Goal: Task Accomplishment & Management: Complete application form

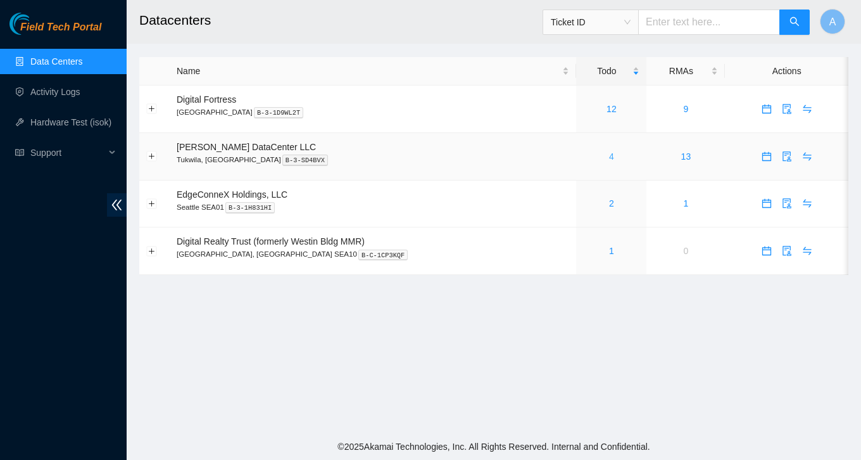
click at [609, 158] on link "4" at bounding box center [611, 156] width 5 height 10
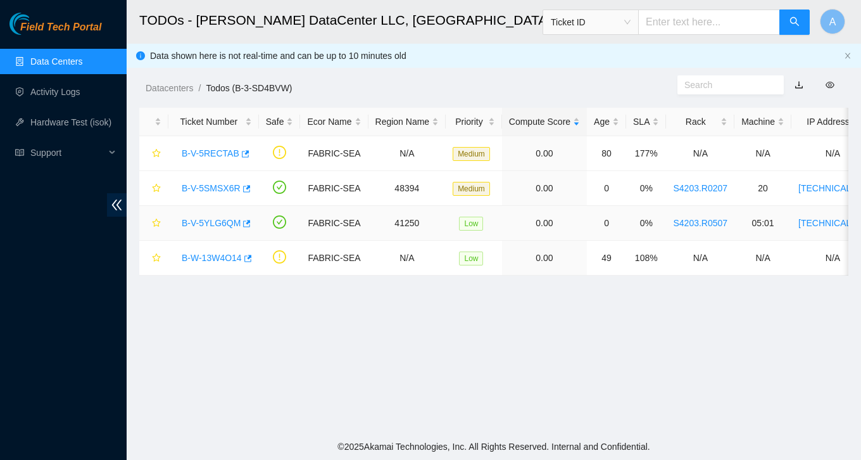
click at [212, 221] on link "B-V-5YLG6QM" at bounding box center [211, 223] width 59 height 10
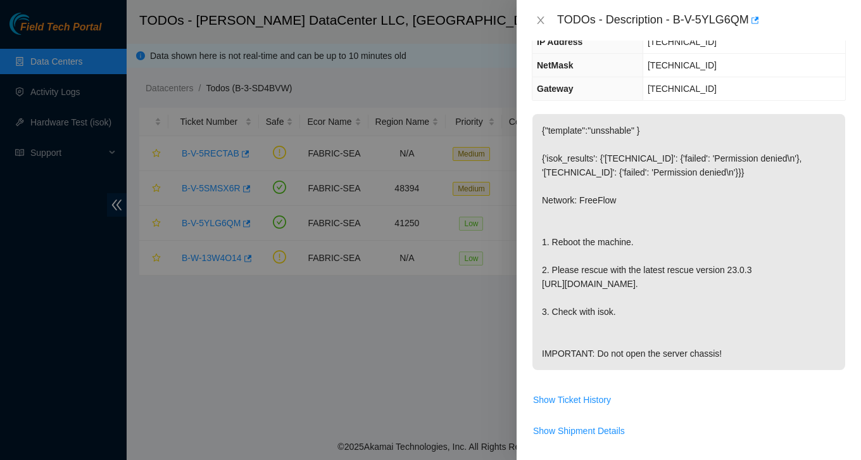
scroll to position [144, 0]
click at [541, 22] on icon "close" at bounding box center [540, 20] width 7 height 8
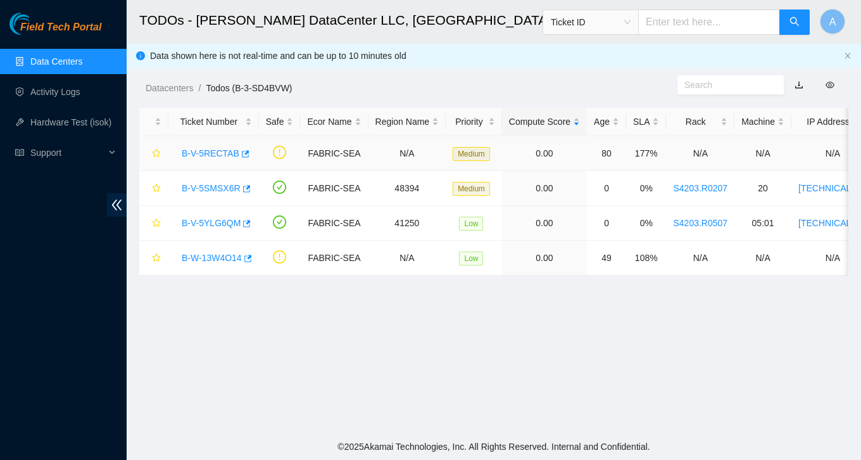
scroll to position [186, 0]
click at [225, 225] on link "B-V-5YLG6QM" at bounding box center [211, 223] width 59 height 10
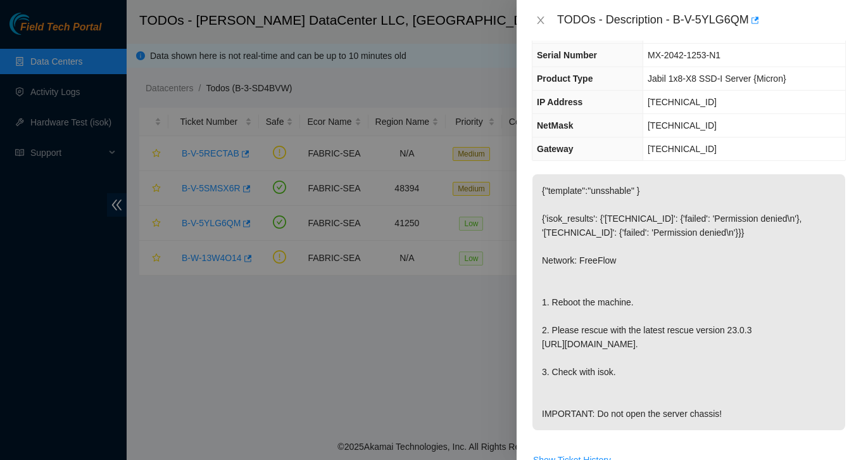
scroll to position [80, 0]
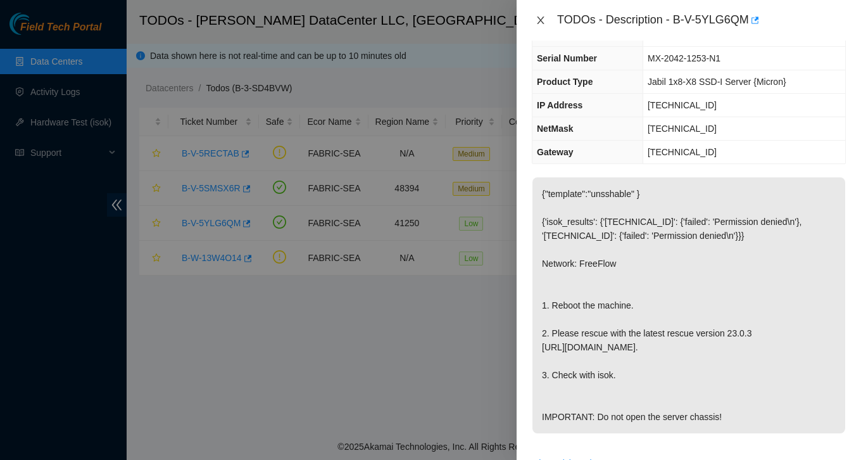
click at [540, 19] on icon "close" at bounding box center [540, 20] width 7 height 8
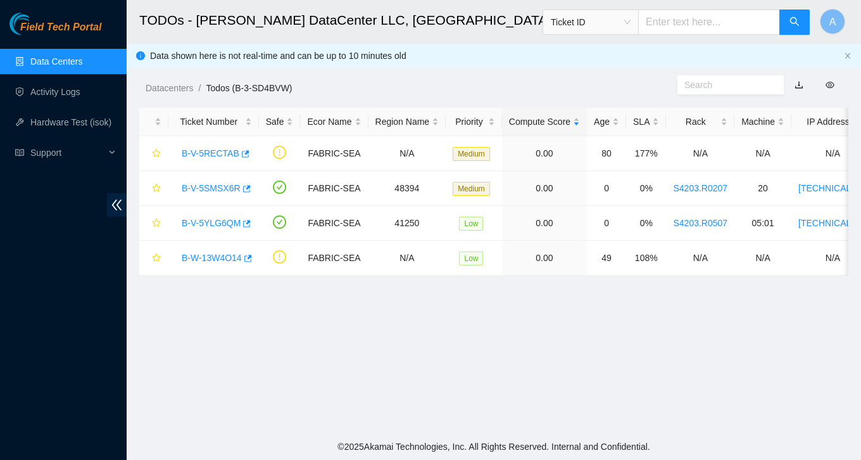
scroll to position [108, 0]
click at [289, 339] on main "TODOs - Sabey DataCenter LLC, Tukwila, WA Ticket ID A Data shown here is not re…" at bounding box center [494, 216] width 734 height 433
drag, startPoint x: 177, startPoint y: 222, endPoint x: 243, endPoint y: 227, distance: 66.6
click at [243, 227] on div "B-V-5YLG6QM" at bounding box center [213, 223] width 77 height 20
click at [218, 220] on link "B-V-5YLG6QM" at bounding box center [211, 223] width 59 height 10
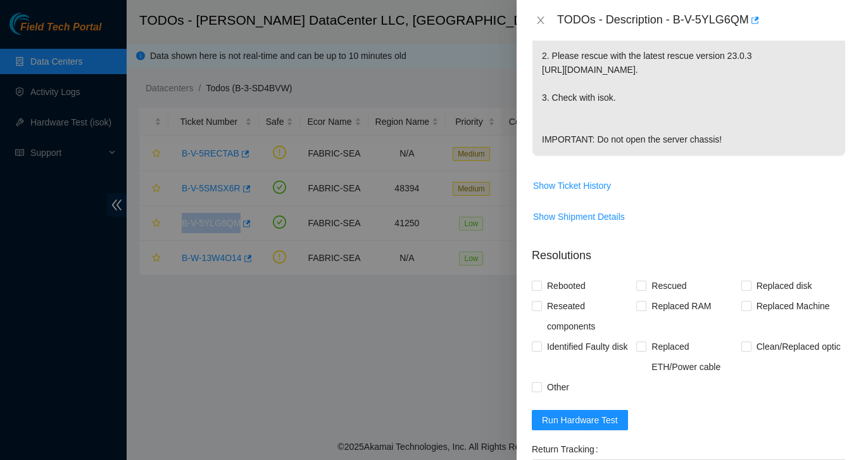
scroll to position [380, 0]
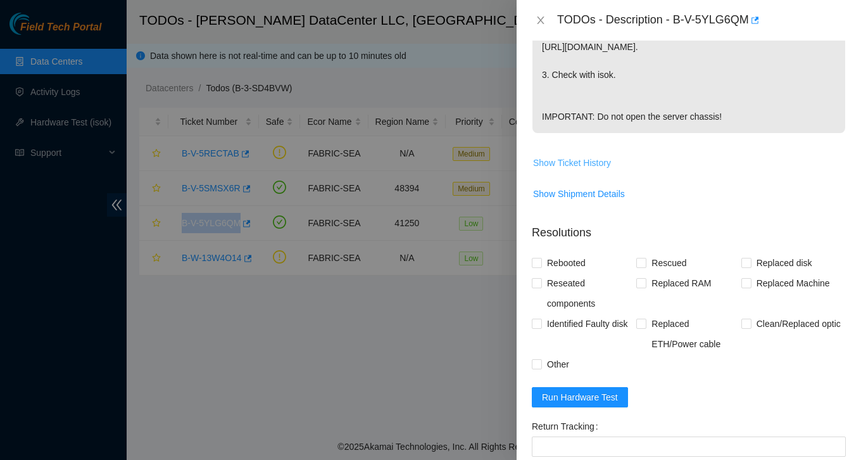
click at [585, 170] on span "Show Ticket History" at bounding box center [572, 163] width 78 height 14
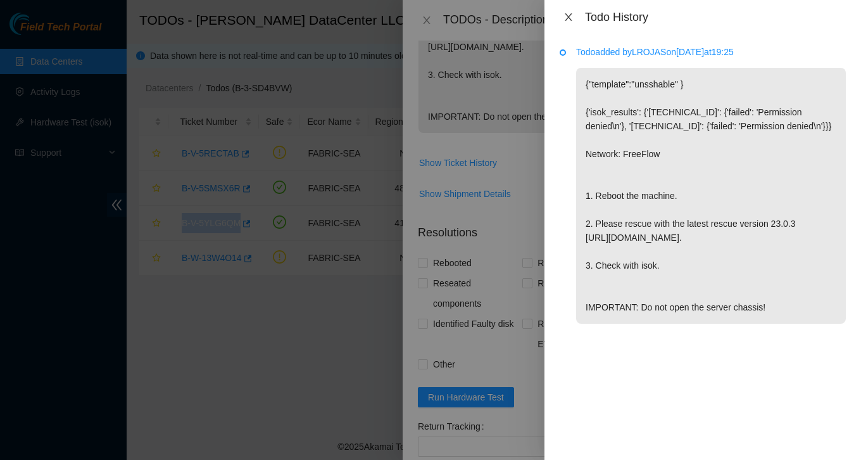
click at [565, 16] on icon "close" at bounding box center [568, 17] width 10 height 10
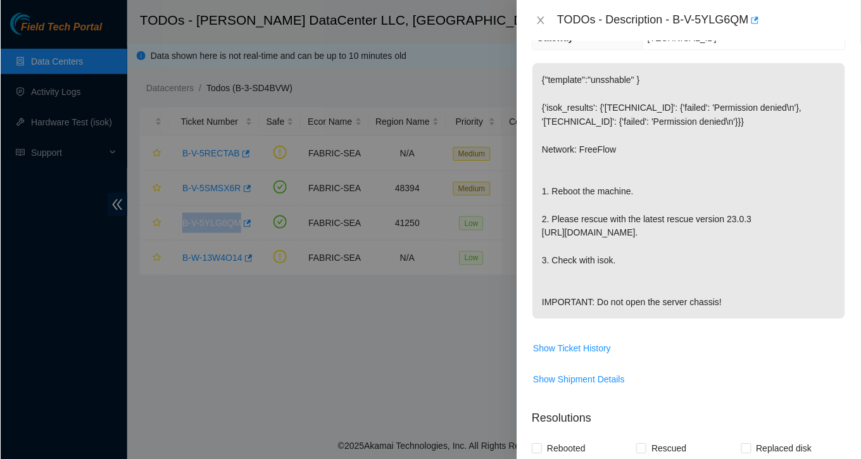
scroll to position [73, 0]
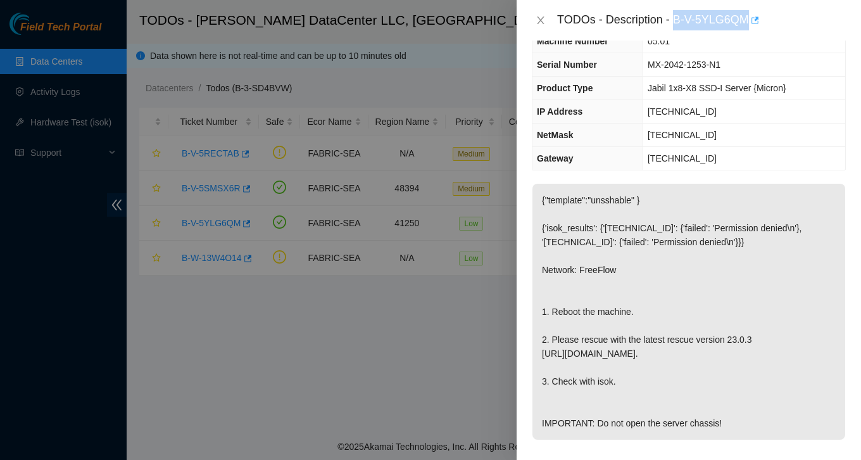
drag, startPoint x: 677, startPoint y: 17, endPoint x: 754, endPoint y: 22, distance: 77.4
click at [754, 22] on div "TODOs - Description - B-V-5YLG6QM" at bounding box center [701, 20] width 289 height 20
copy div "B-V-5YLG6QM"
click at [541, 22] on icon "close" at bounding box center [541, 20] width 10 height 10
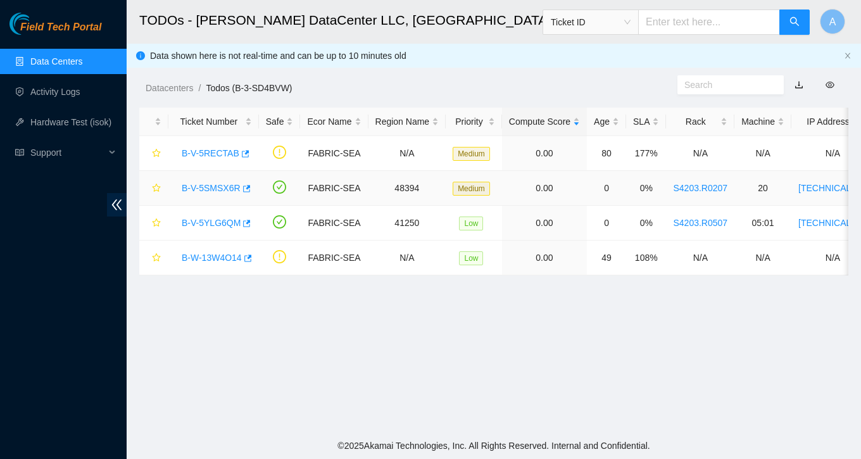
click at [220, 190] on link "B-V-5SMSX6R" at bounding box center [211, 188] width 59 height 10
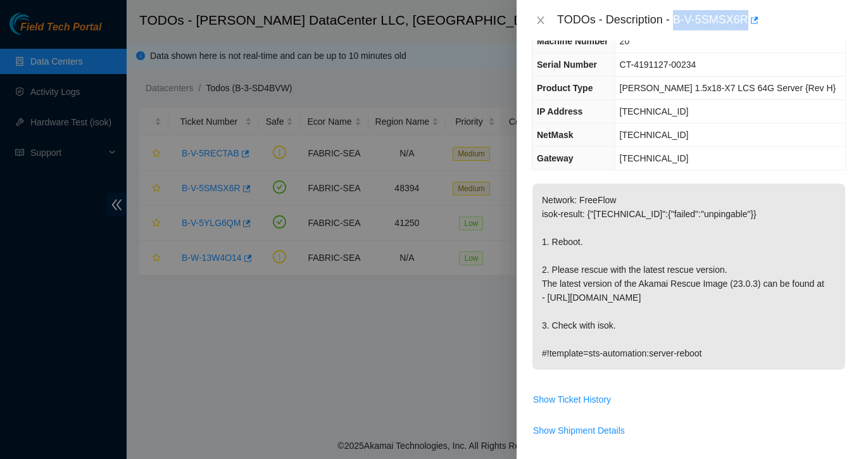
drag, startPoint x: 675, startPoint y: 21, endPoint x: 752, endPoint y: 16, distance: 76.7
click at [752, 16] on div "TODOs - Description - B-V-5SMSX6R" at bounding box center [701, 20] width 289 height 20
copy div "B-V-5SMSX6R"
click at [538, 20] on icon "close" at bounding box center [541, 20] width 10 height 10
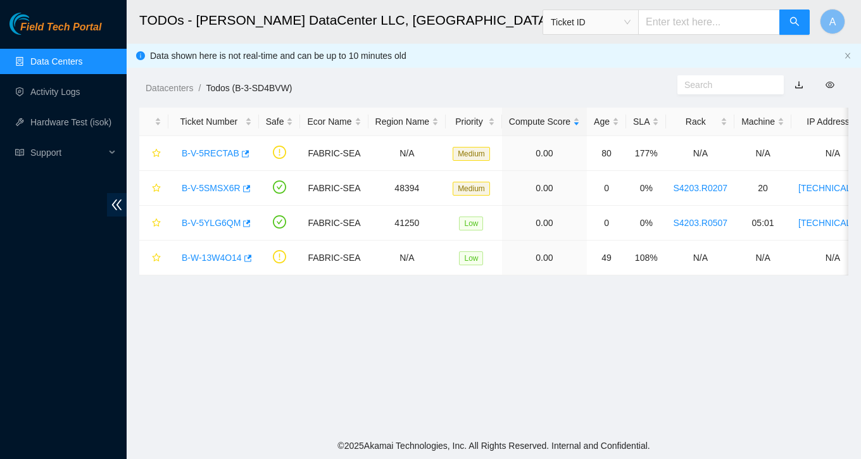
scroll to position [101, 0]
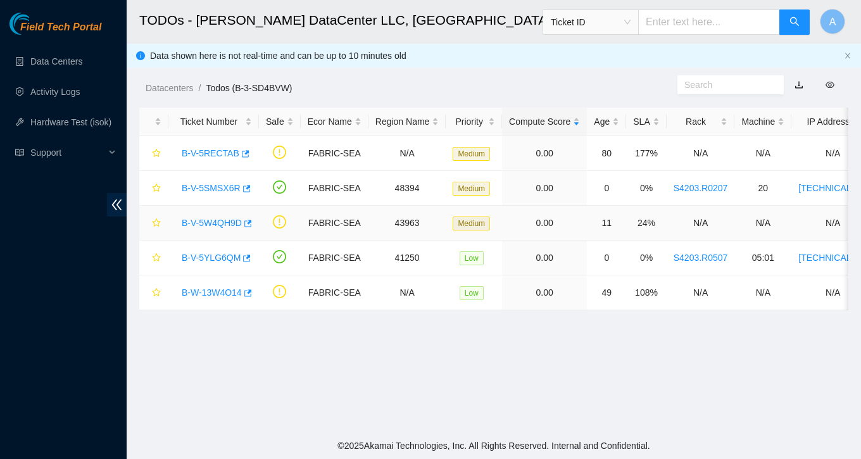
click at [204, 225] on link "B-V-5W4QH9D" at bounding box center [212, 223] width 60 height 10
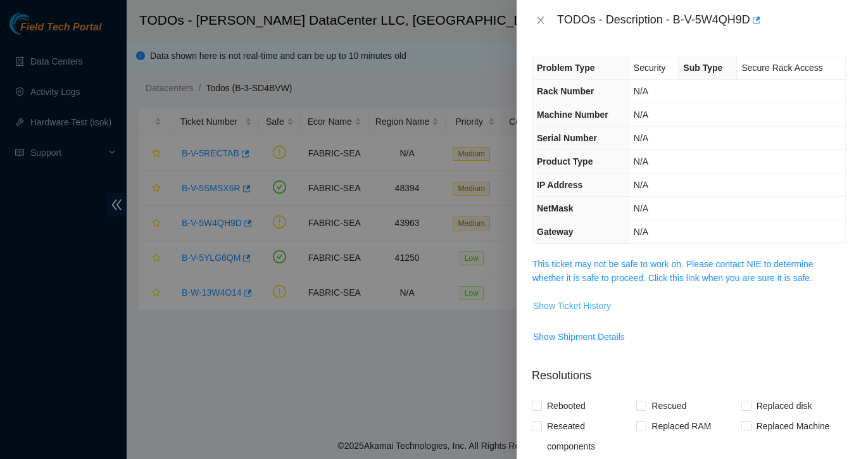
click at [599, 309] on span "Show Ticket History" at bounding box center [572, 306] width 78 height 14
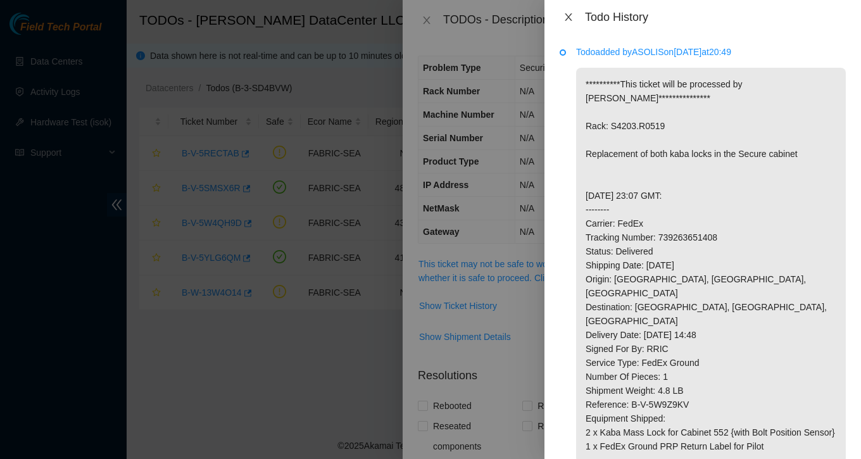
click at [569, 18] on icon "close" at bounding box center [568, 17] width 10 height 10
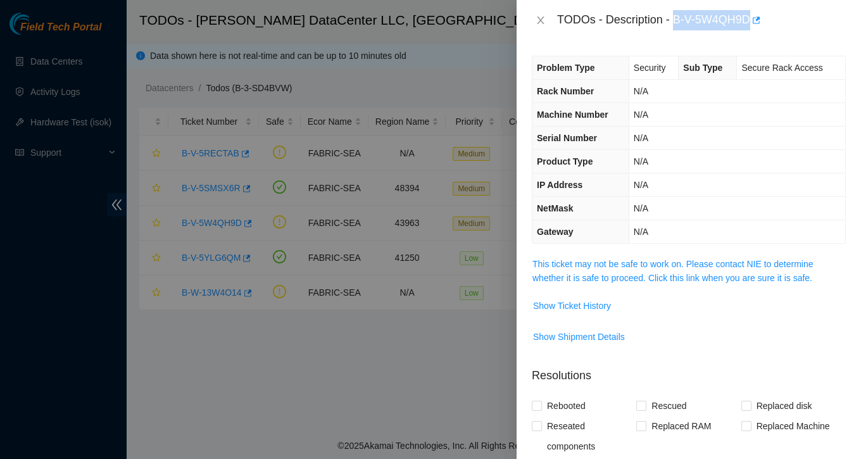
drag, startPoint x: 679, startPoint y: 18, endPoint x: 755, endPoint y: 24, distance: 76.2
click at [755, 24] on div "TODOs - Description - B-V-5W4QH9D" at bounding box center [701, 20] width 289 height 20
copy div "B-V-5W4QH9D"
click at [586, 308] on span "Show Ticket History" at bounding box center [572, 306] width 78 height 14
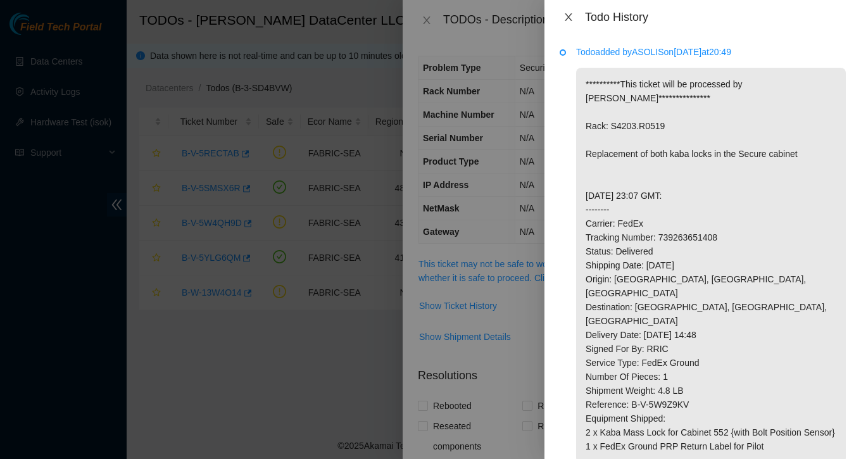
click at [572, 18] on icon "close" at bounding box center [568, 17] width 10 height 10
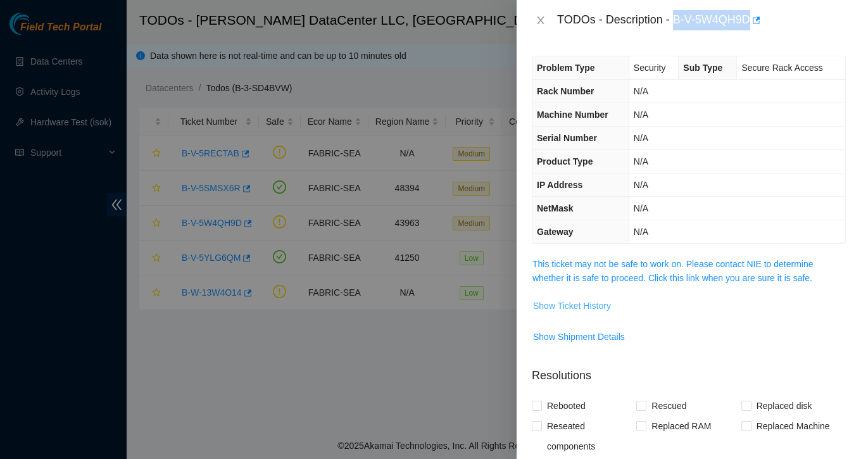
click at [600, 308] on span "Show Ticket History" at bounding box center [572, 306] width 78 height 14
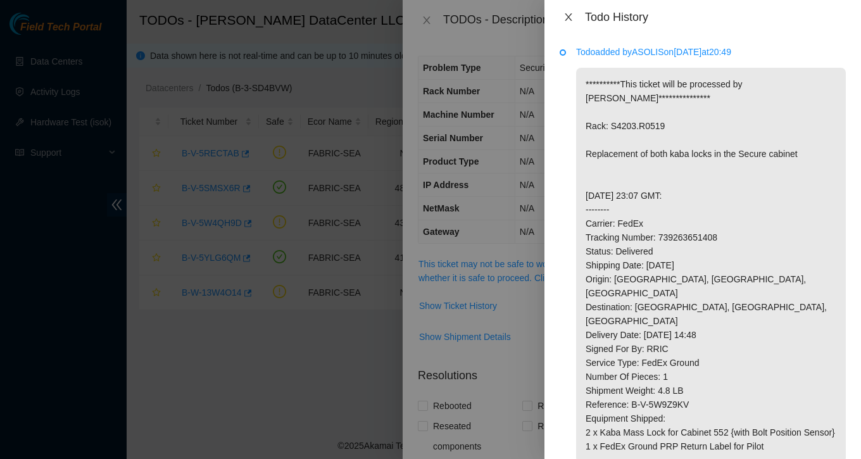
click at [567, 16] on icon "close" at bounding box center [568, 17] width 10 height 10
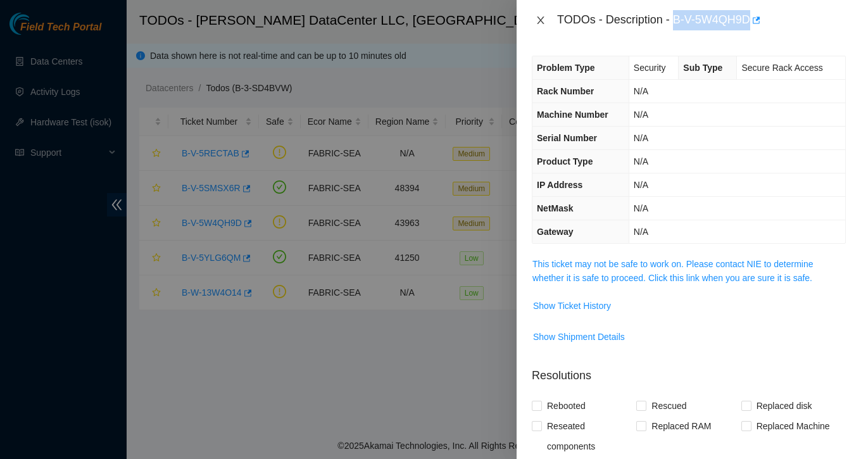
click at [543, 22] on icon "close" at bounding box center [540, 20] width 7 height 8
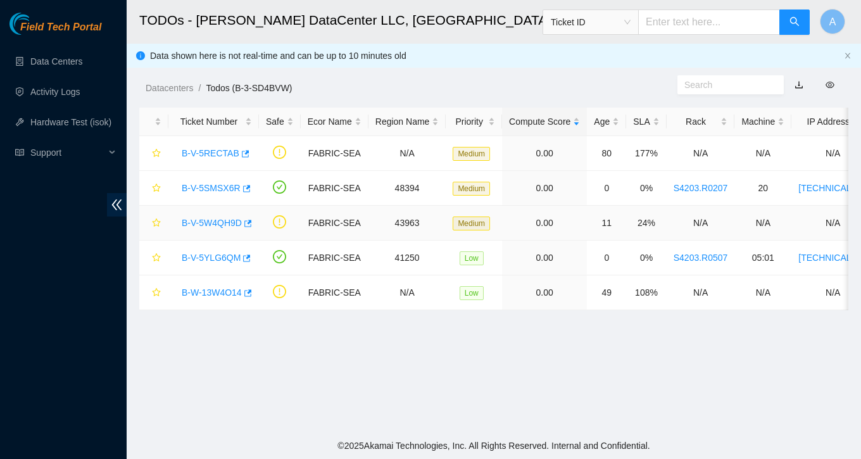
click at [220, 223] on link "B-V-5W4QH9D" at bounding box center [212, 223] width 60 height 10
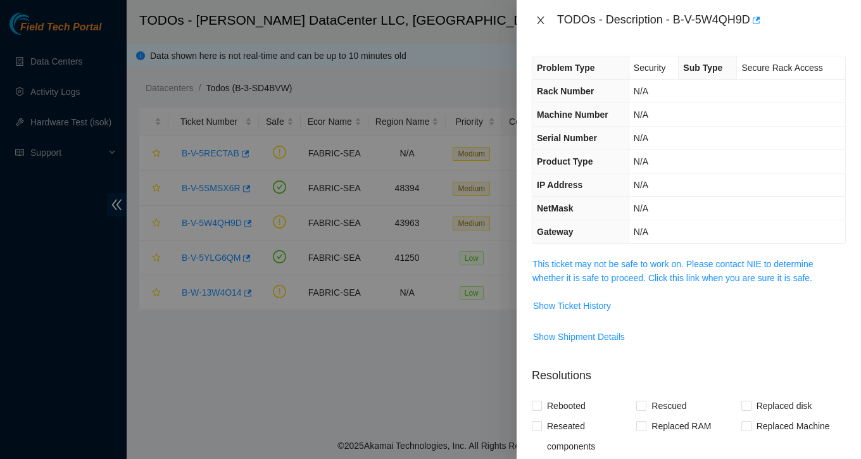
click at [539, 22] on icon "close" at bounding box center [540, 20] width 7 height 8
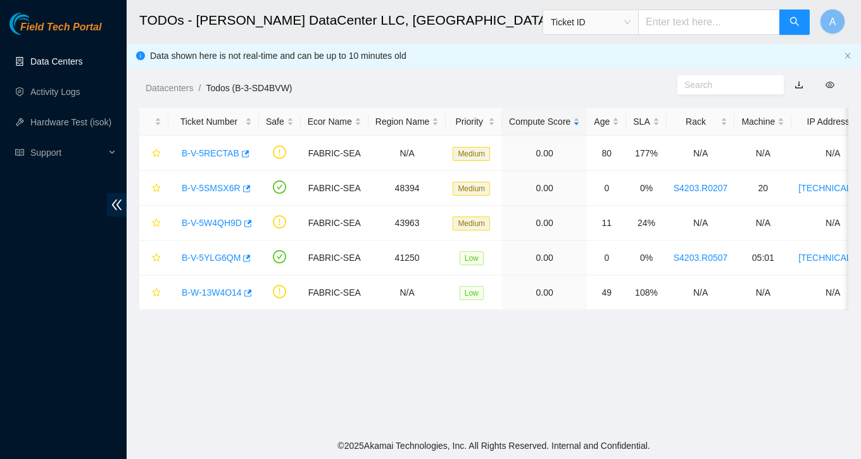
click at [59, 63] on link "Data Centers" at bounding box center [56, 61] width 52 height 10
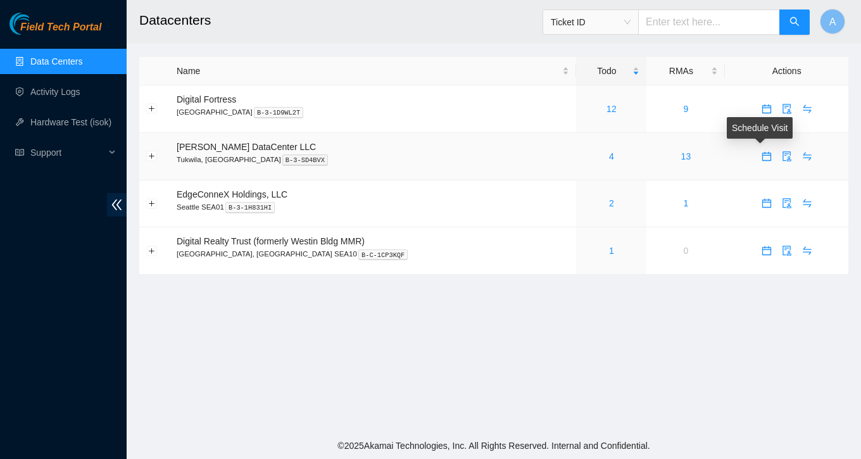
click at [762, 157] on icon "calendar" at bounding box center [767, 156] width 10 height 10
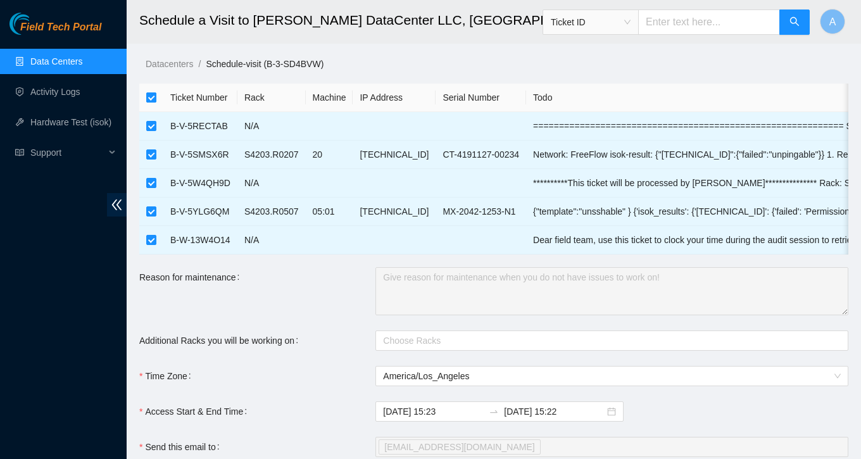
click at [153, 100] on input "checkbox" at bounding box center [151, 97] width 10 height 10
checkbox input "false"
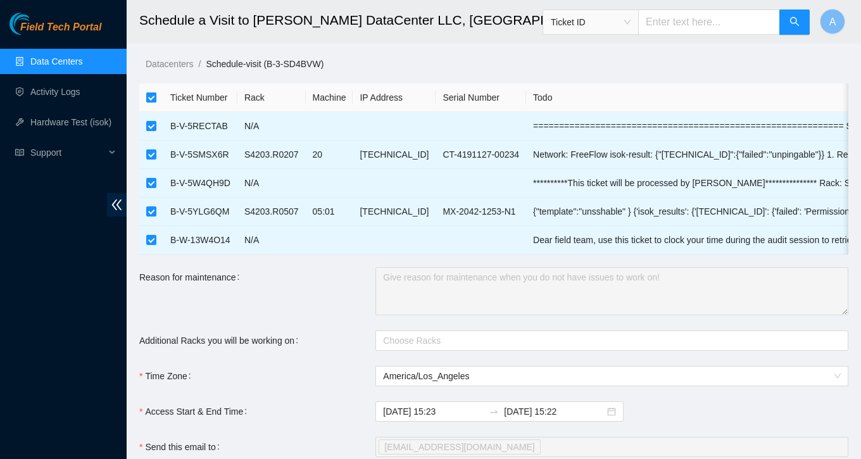
checkbox input "false"
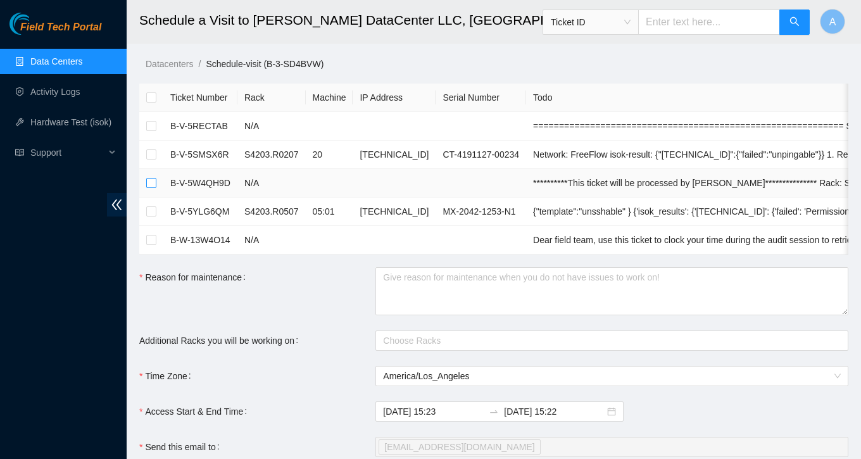
click at [150, 187] on input "checkbox" at bounding box center [151, 183] width 10 height 10
checkbox input "true"
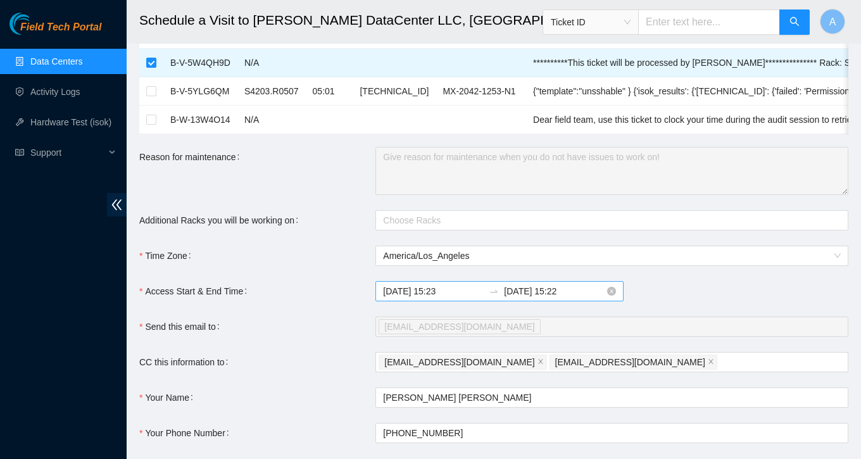
scroll to position [127, 0]
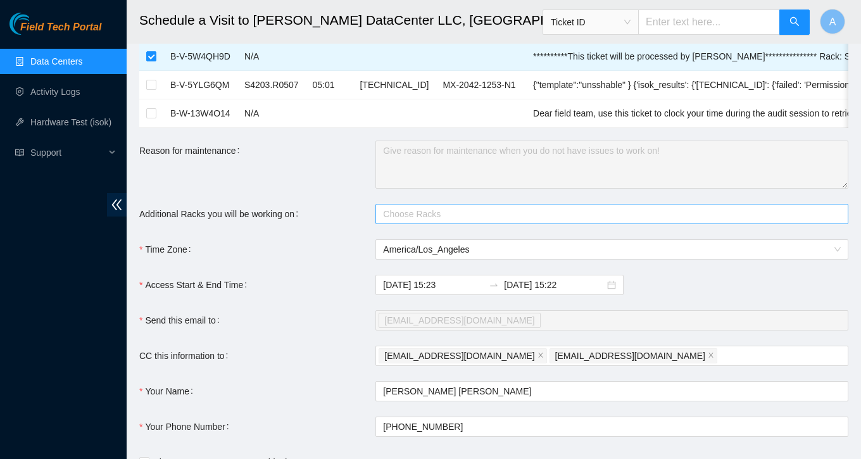
click at [439, 212] on div at bounding box center [606, 213] width 454 height 15
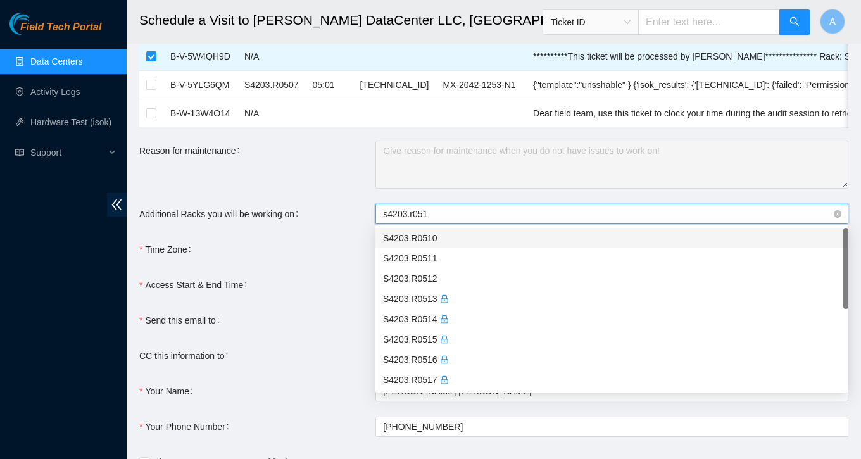
type input "s4203.r0519"
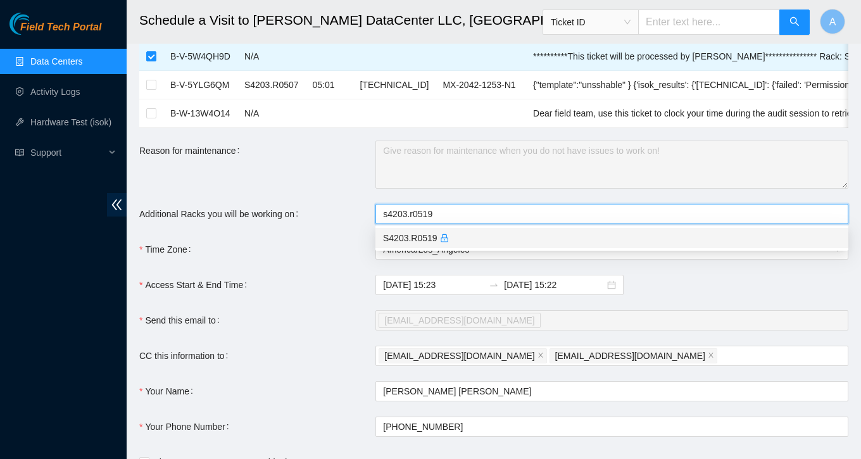
click at [446, 238] on icon "lock" at bounding box center [444, 238] width 7 height 8
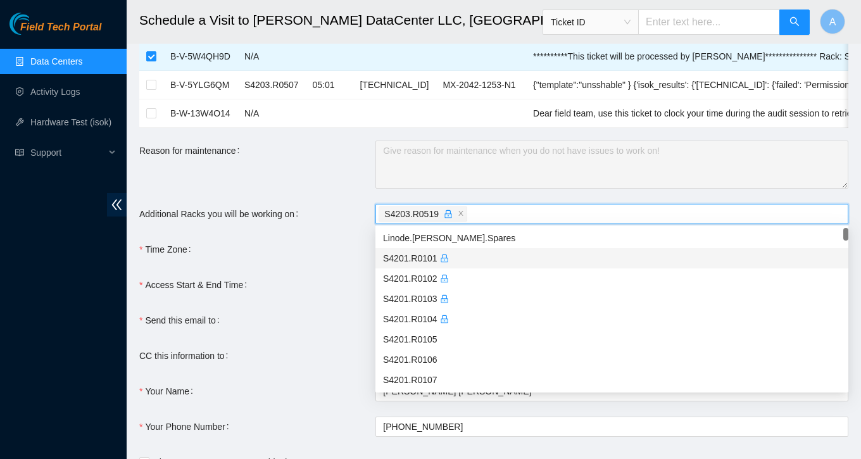
click at [356, 258] on div "Time Zone" at bounding box center [257, 249] width 236 height 20
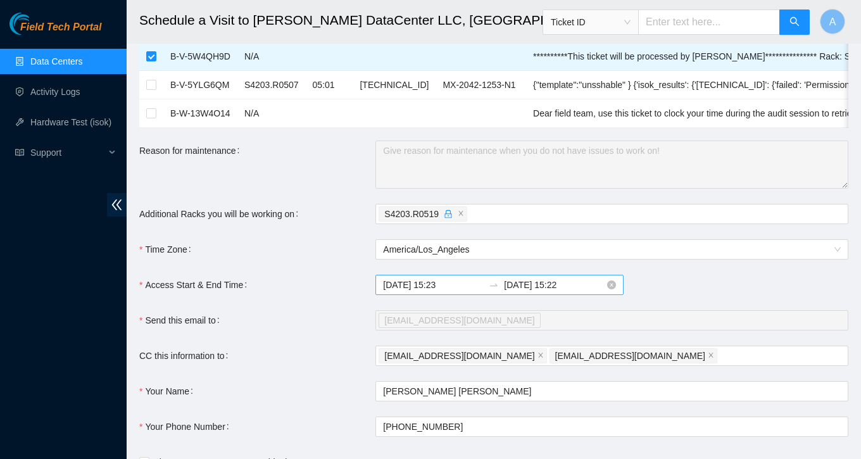
click at [436, 284] on input "2025-10-13 15:23" at bounding box center [433, 285] width 101 height 14
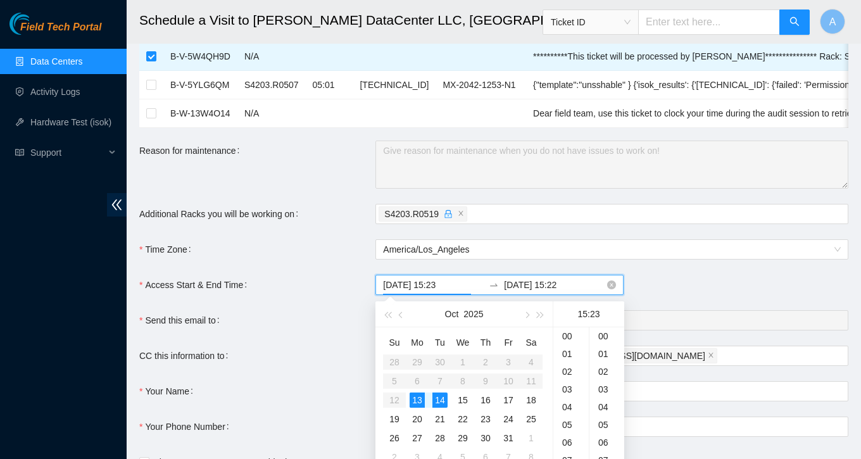
scroll to position [408, 0]
click at [441, 402] on div "14" at bounding box center [439, 400] width 15 height 15
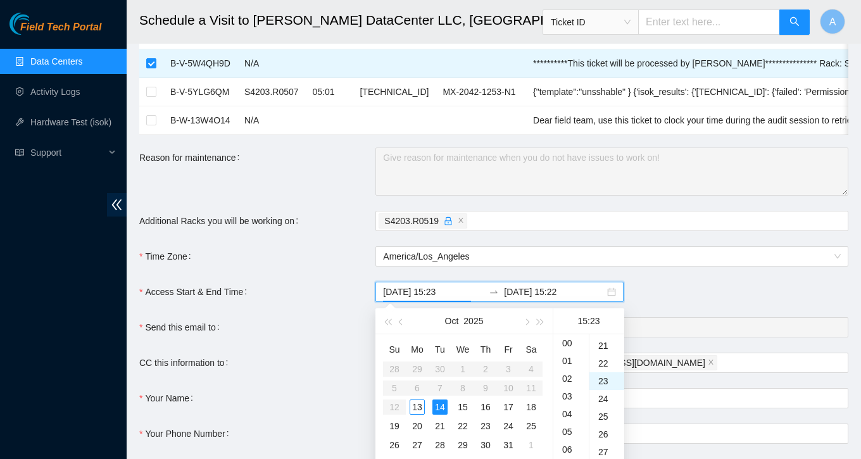
scroll to position [130, 0]
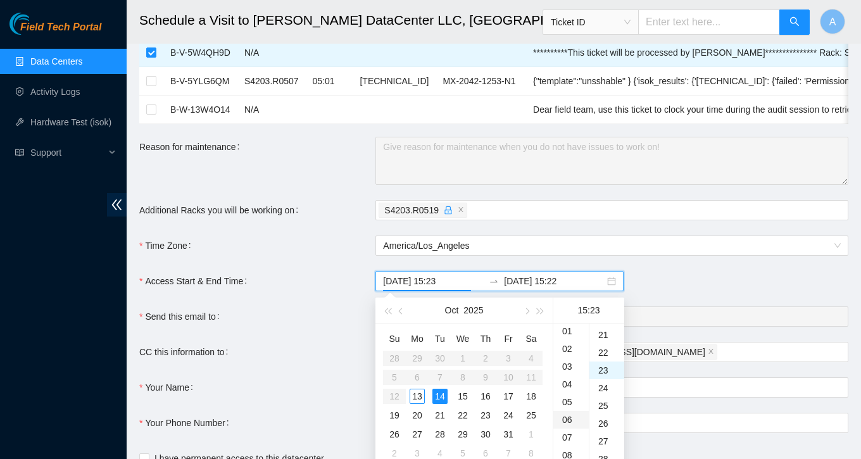
click at [569, 416] on div "06" at bounding box center [570, 420] width 35 height 18
click at [611, 332] on div "00" at bounding box center [606, 333] width 35 height 18
type input "2025-10-14 06:00"
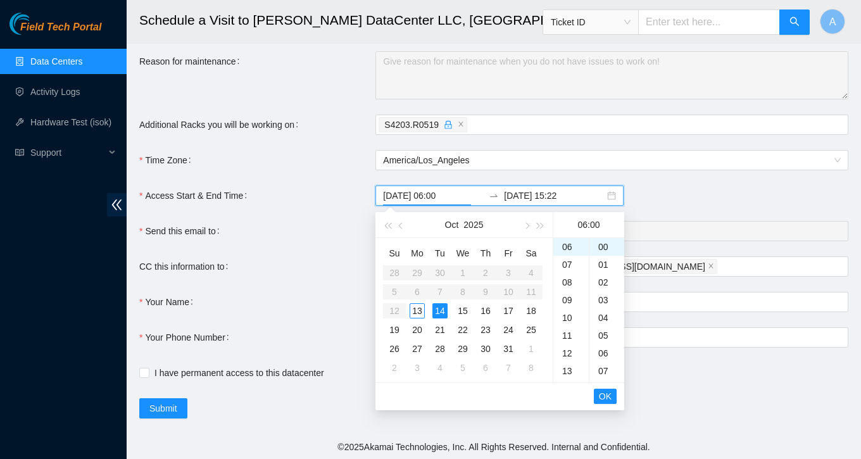
scroll to position [215, 0]
click at [601, 403] on span "OK" at bounding box center [605, 398] width 13 height 14
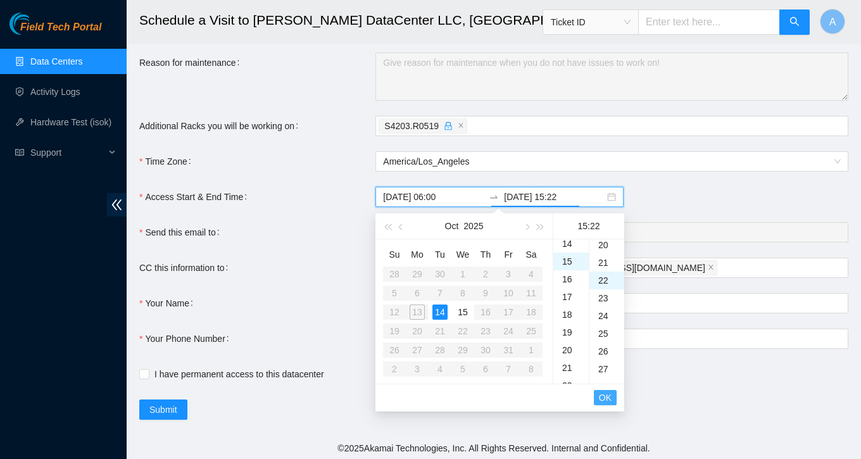
scroll to position [389, 0]
click at [468, 310] on div "15" at bounding box center [462, 312] width 15 height 15
click at [570, 301] on div "17" at bounding box center [570, 302] width 35 height 18
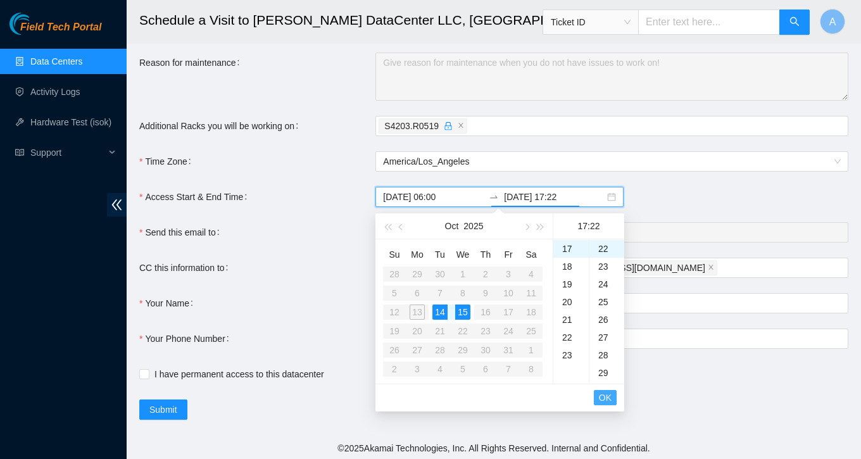
click at [605, 394] on span "OK" at bounding box center [605, 398] width 13 height 14
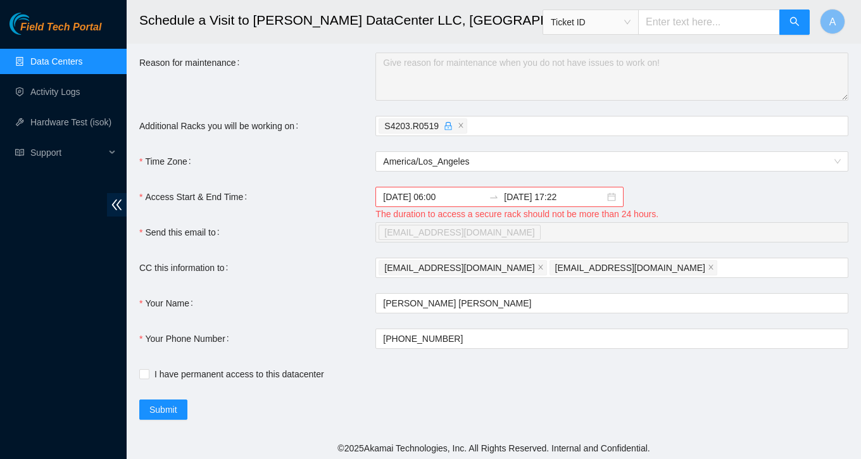
click at [699, 184] on form "**********" at bounding box center [493, 144] width 709 height 551
click at [504, 194] on input "2025-10-15 17:22" at bounding box center [554, 197] width 101 height 14
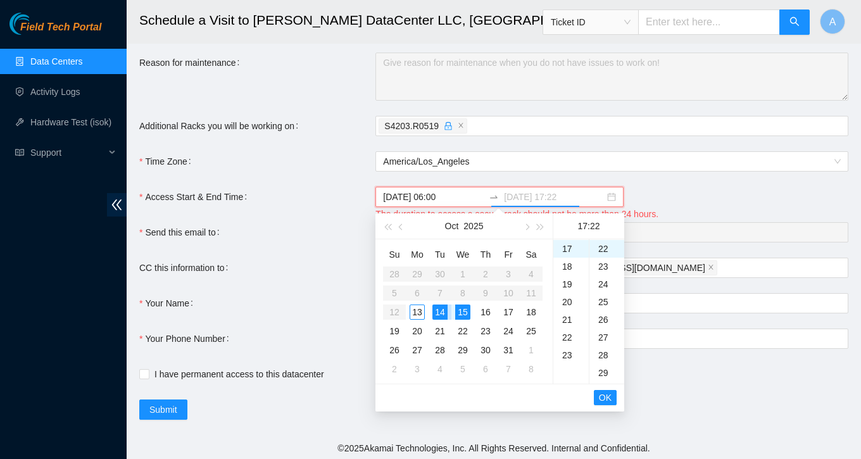
click at [440, 316] on div "14" at bounding box center [439, 312] width 15 height 15
click at [570, 299] on div "20" at bounding box center [570, 302] width 35 height 18
type input "2025-10-14 20:22"
click at [606, 401] on span "OK" at bounding box center [605, 398] width 13 height 14
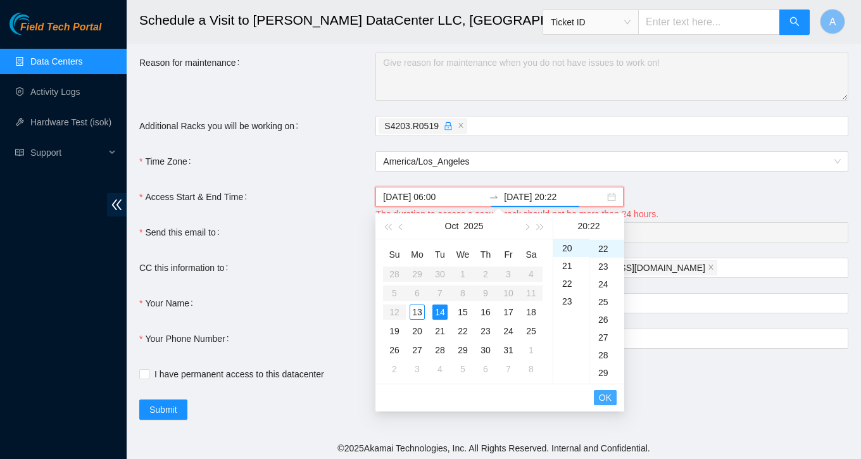
scroll to position [0, 0]
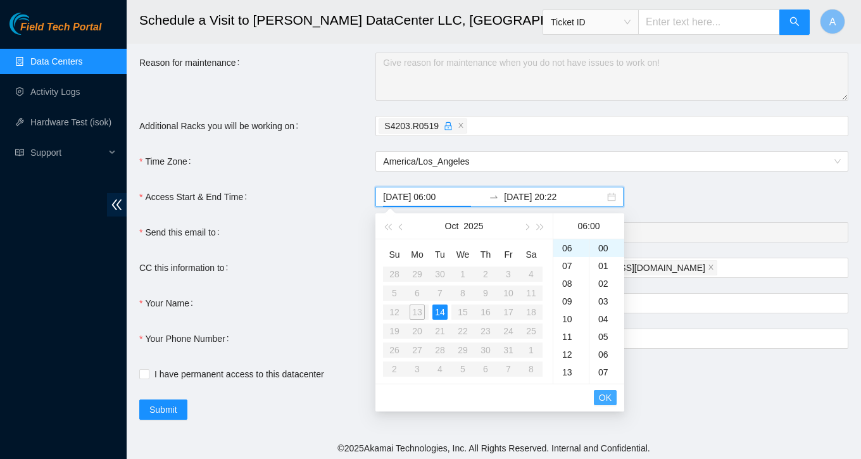
click at [605, 395] on span "OK" at bounding box center [605, 398] width 13 height 14
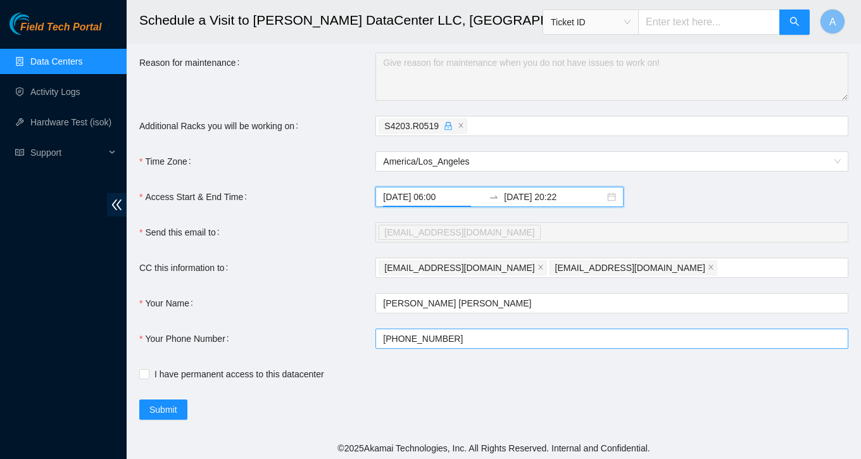
scroll to position [216, 0]
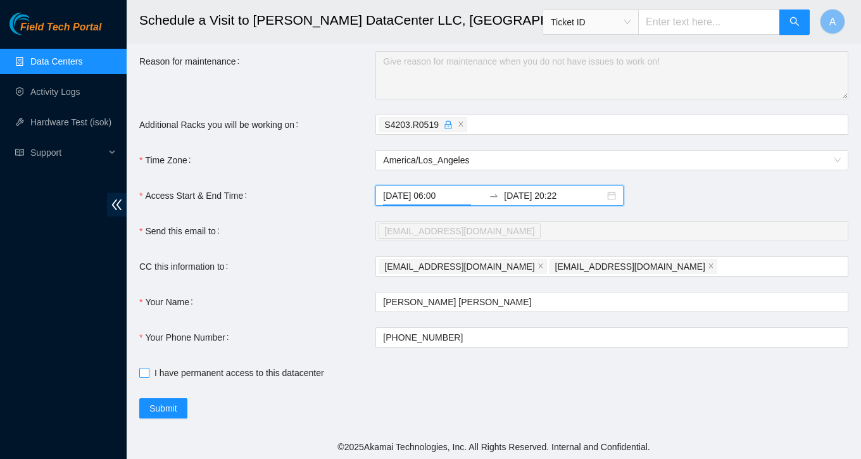
click at [158, 377] on span "I have permanent access to this datacenter" at bounding box center [239, 373] width 180 height 14
click at [148, 377] on input "I have permanent access to this datacenter" at bounding box center [143, 372] width 9 height 9
checkbox input "true"
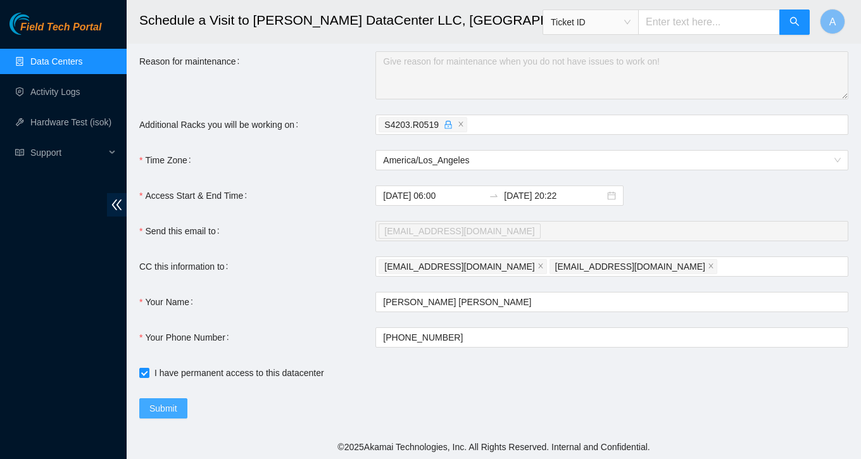
click at [167, 408] on span "Submit" at bounding box center [163, 408] width 28 height 14
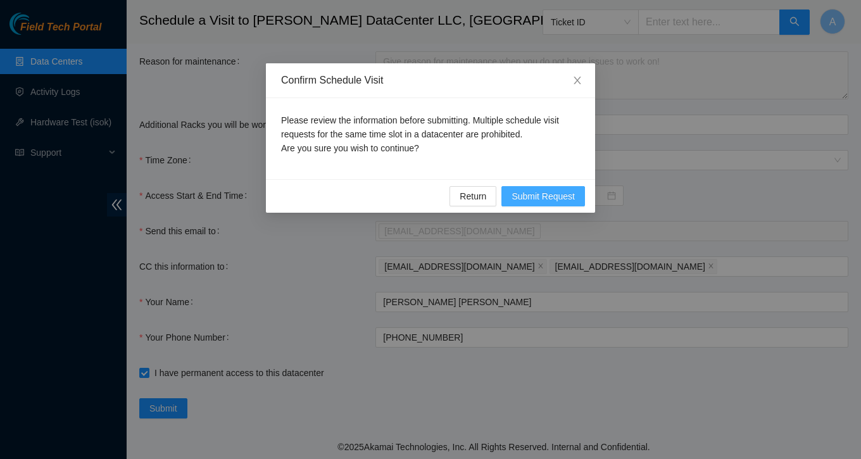
click at [525, 194] on span "Submit Request" at bounding box center [543, 196] width 63 height 14
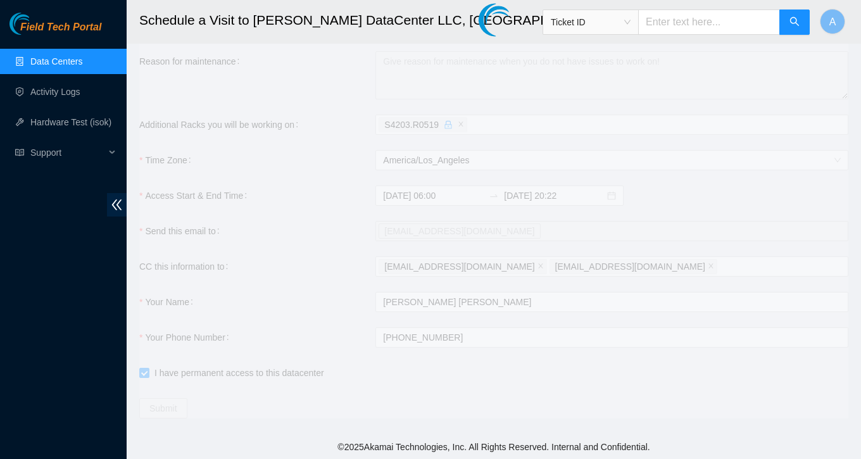
type input "2025-10-13 15:25"
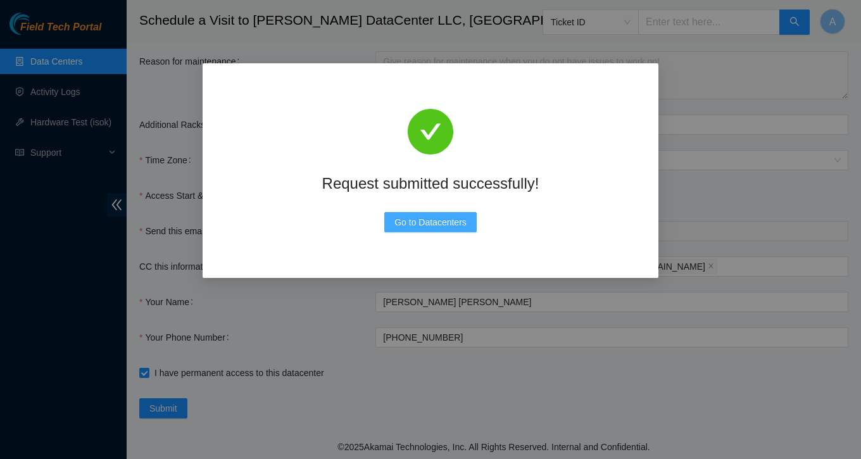
click at [459, 225] on span "Go to Datacenters" at bounding box center [430, 222] width 72 height 14
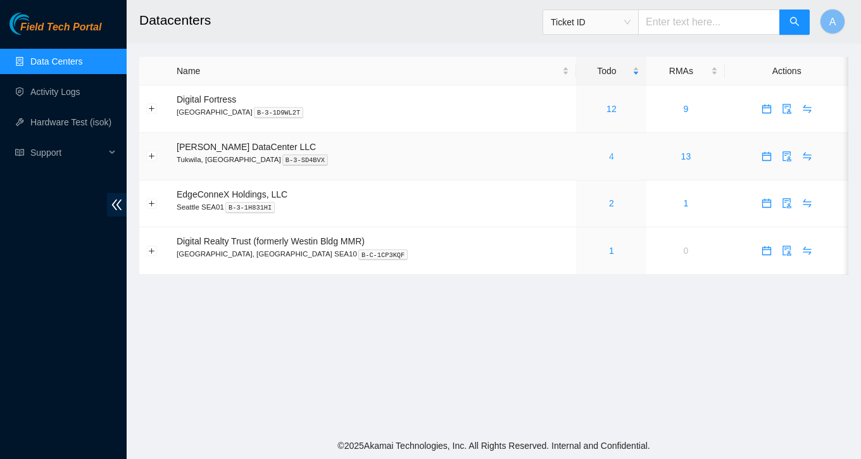
click at [609, 155] on link "4" at bounding box center [611, 156] width 5 height 10
click at [609, 154] on link "4" at bounding box center [611, 156] width 5 height 10
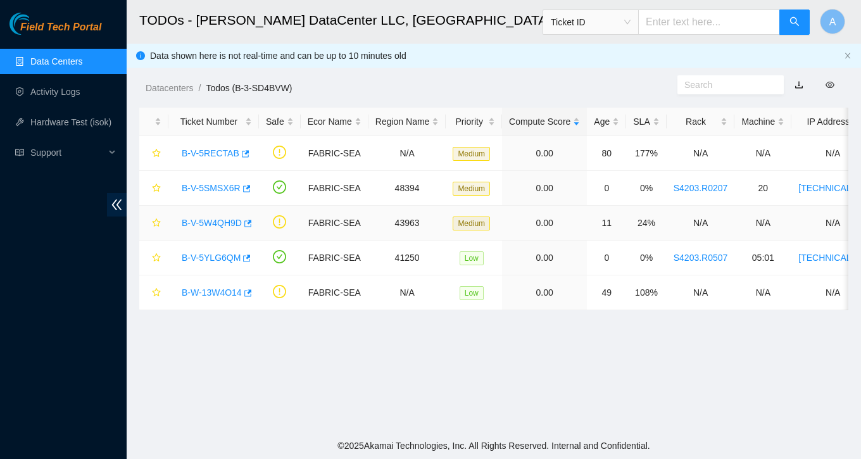
click at [218, 221] on link "B-V-5W4QH9D" at bounding box center [212, 223] width 60 height 10
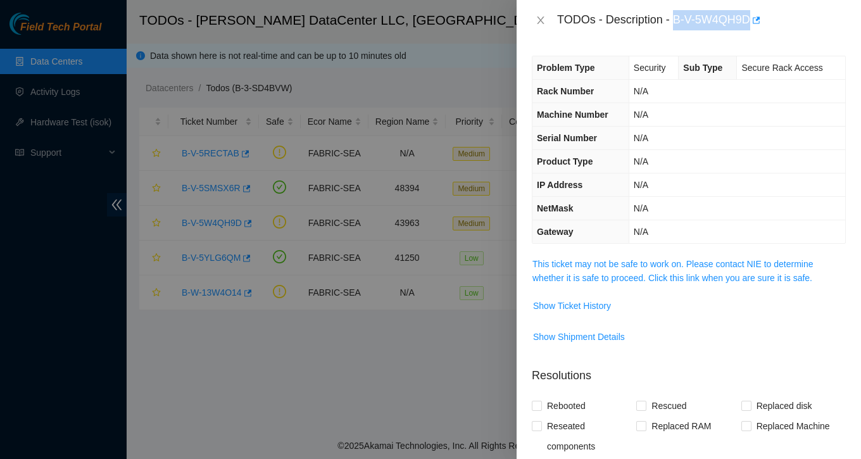
drag, startPoint x: 678, startPoint y: 16, endPoint x: 757, endPoint y: 20, distance: 78.6
click at [757, 20] on div "TODOs - Description - B-V-5W4QH9D" at bounding box center [701, 20] width 289 height 20
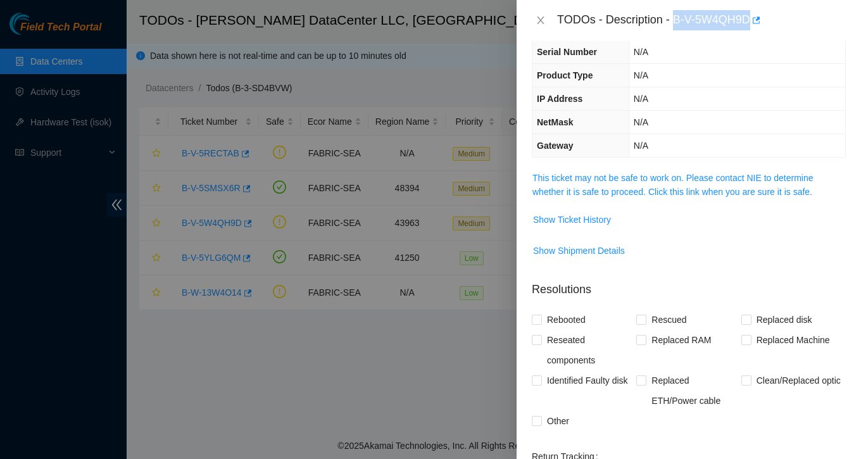
scroll to position [270, 0]
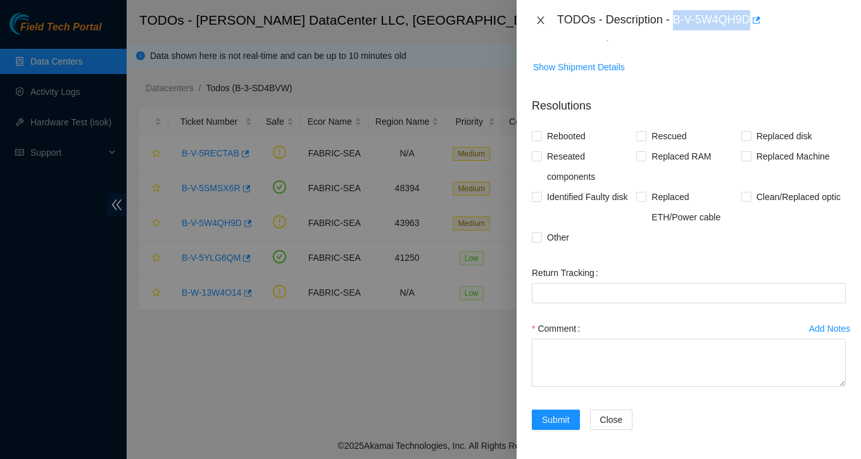
click at [543, 21] on icon "close" at bounding box center [541, 20] width 10 height 10
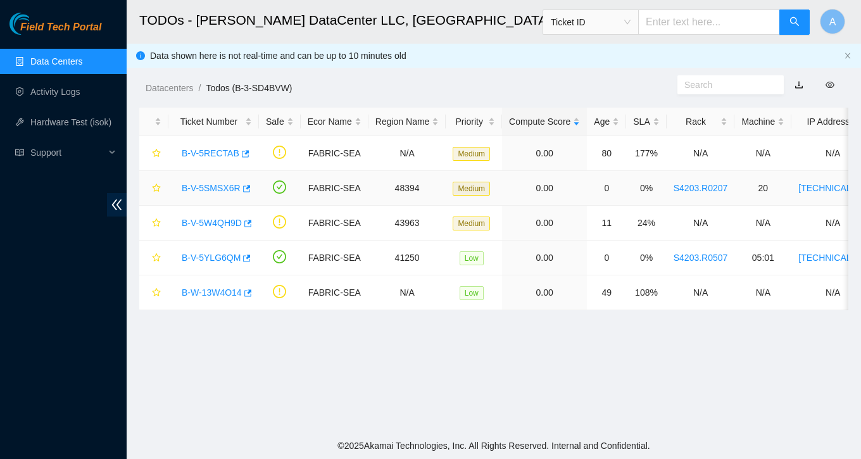
scroll to position [288, 0]
click at [223, 186] on link "B-V-5SMSX6R" at bounding box center [211, 188] width 59 height 10
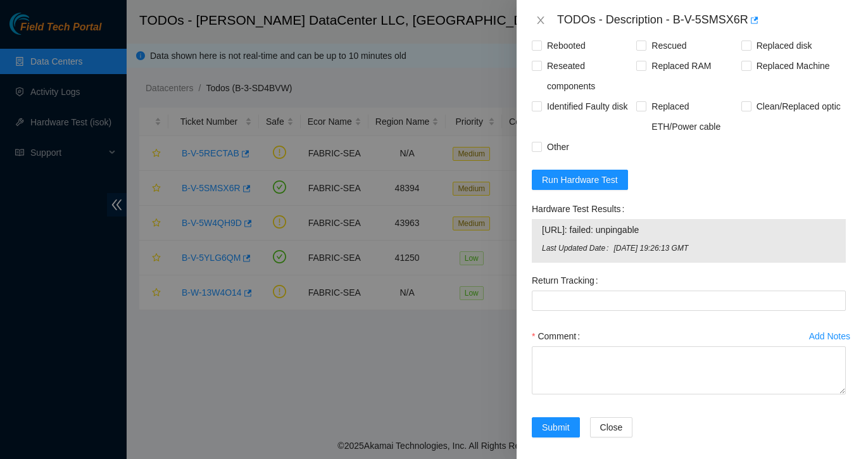
scroll to position [535, 0]
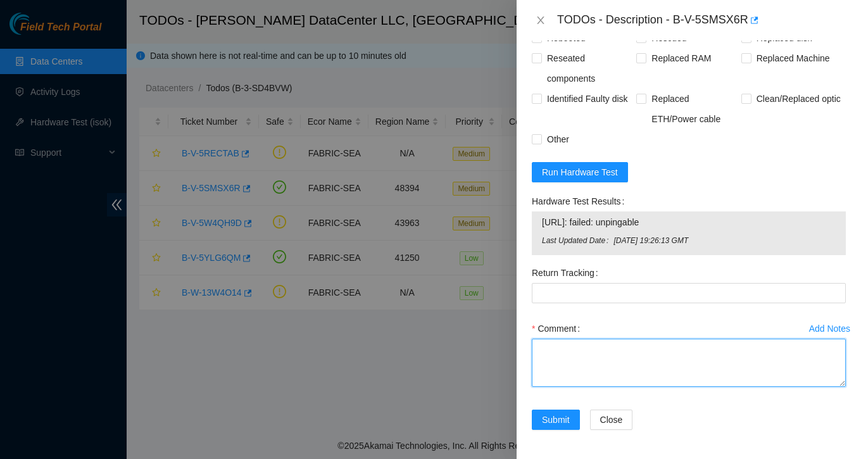
click at [595, 367] on textarea "Comment" at bounding box center [689, 363] width 314 height 48
paste textarea "Following the standard maintenance procedure, obtained approval from the NOCC t…"
type textarea "Following the standard maintenance procedure, obtained approval from the NOCC t…"
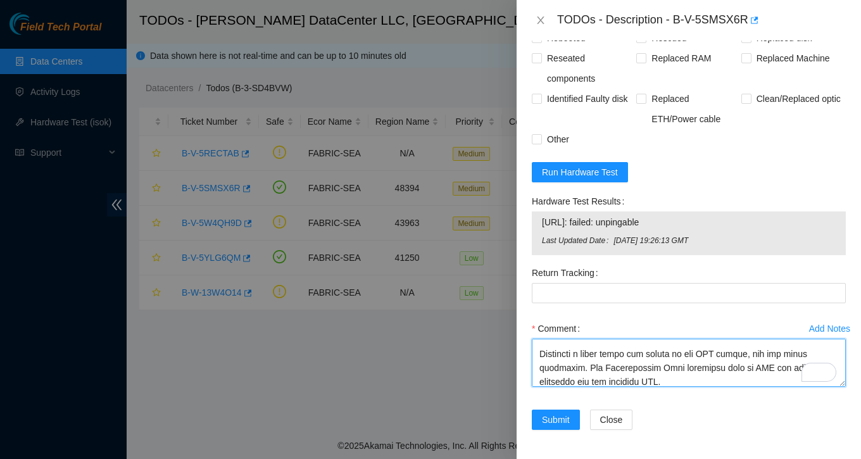
scroll to position [0, 0]
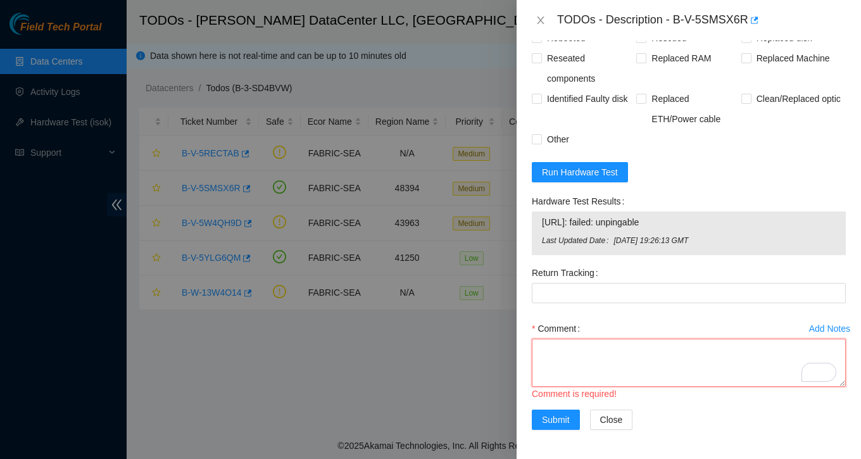
click at [625, 353] on textarea "Comment" at bounding box center [689, 363] width 314 height 48
paste textarea "Following the standard maintenance procedure, obtained approval from the NOCC t…"
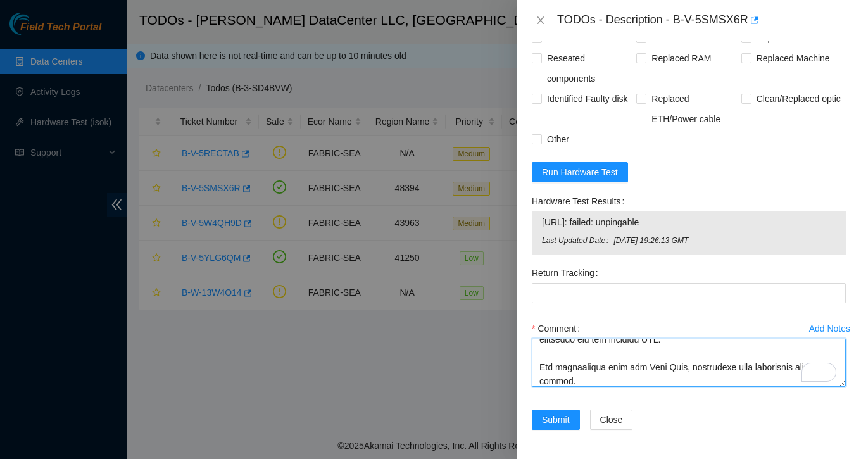
scroll to position [261, 0]
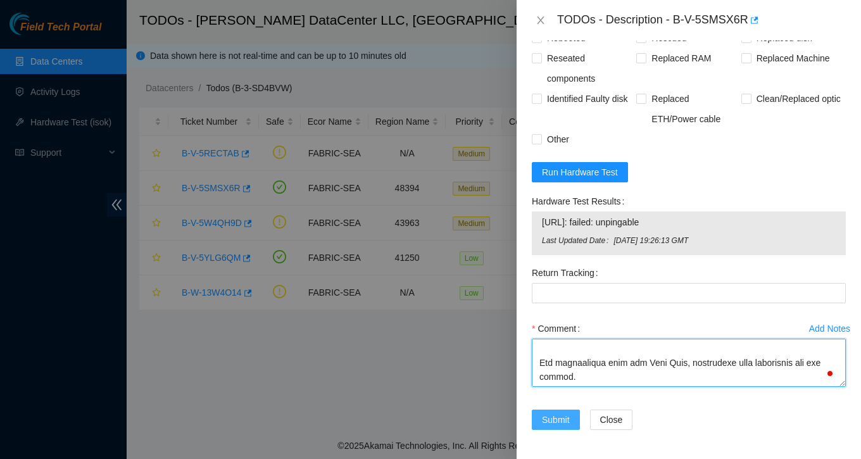
type textarea "Following the standard maintenance procedure, obtained approval from the NOCC t…"
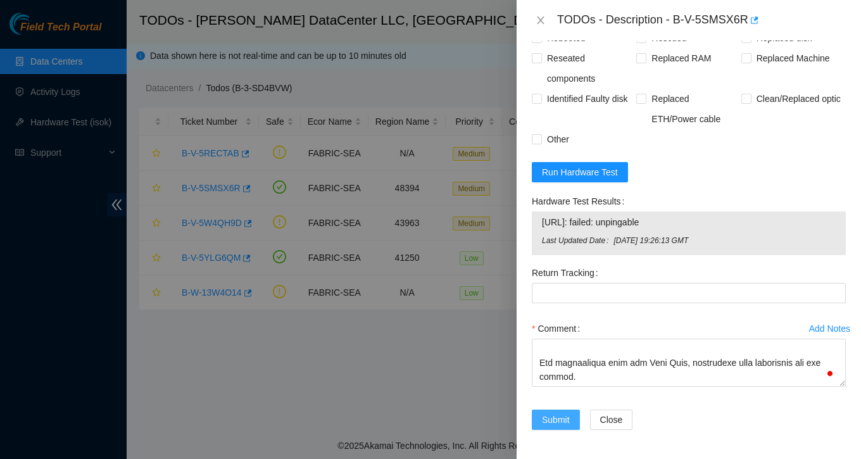
click at [570, 417] on button "Submit" at bounding box center [556, 420] width 48 height 20
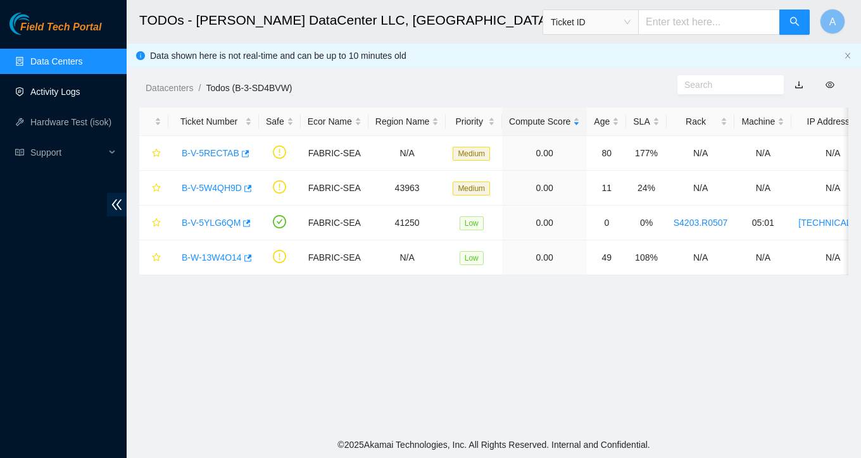
click at [49, 92] on link "Activity Logs" at bounding box center [55, 92] width 50 height 10
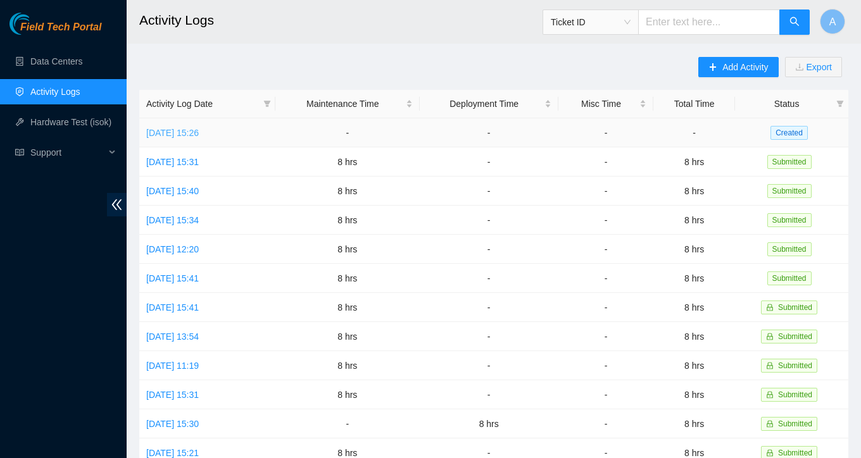
click at [199, 136] on link "Mon, 13 Oct 2025 15:26" at bounding box center [172, 133] width 53 height 10
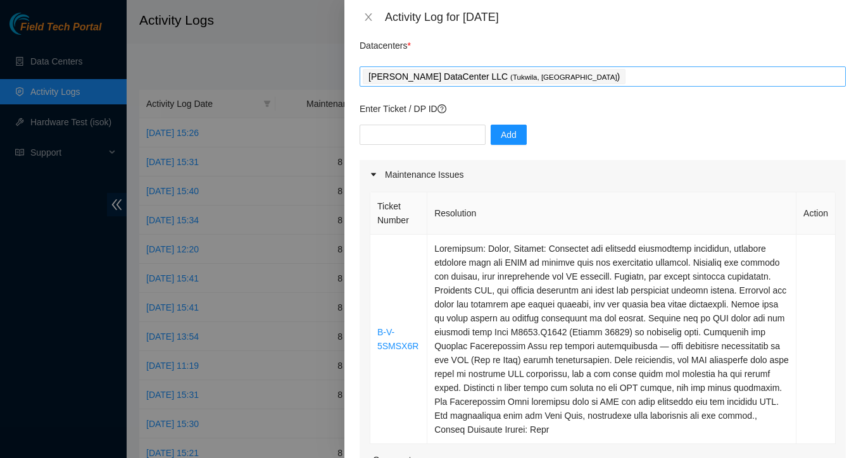
scroll to position [42, 0]
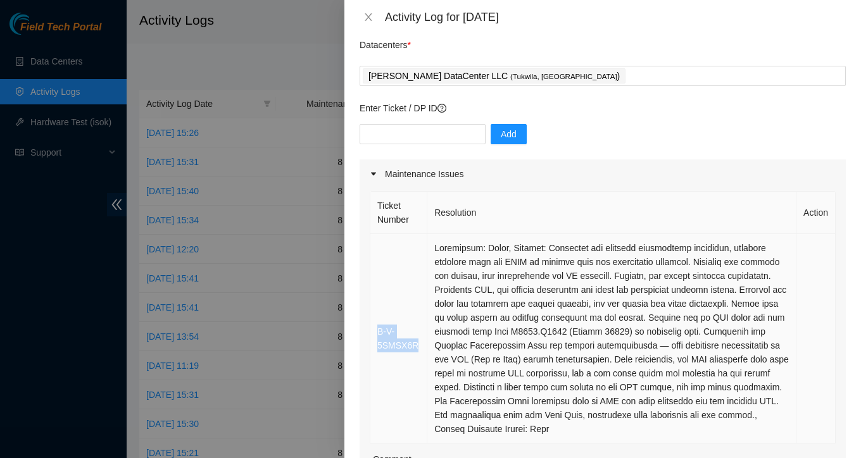
drag, startPoint x: 420, startPoint y: 349, endPoint x: 375, endPoint y: 332, distance: 48.1
click at [375, 332] on td "B-V-5SMSX6R" at bounding box center [398, 339] width 57 height 210
copy link "B-V-5SMSX6R"
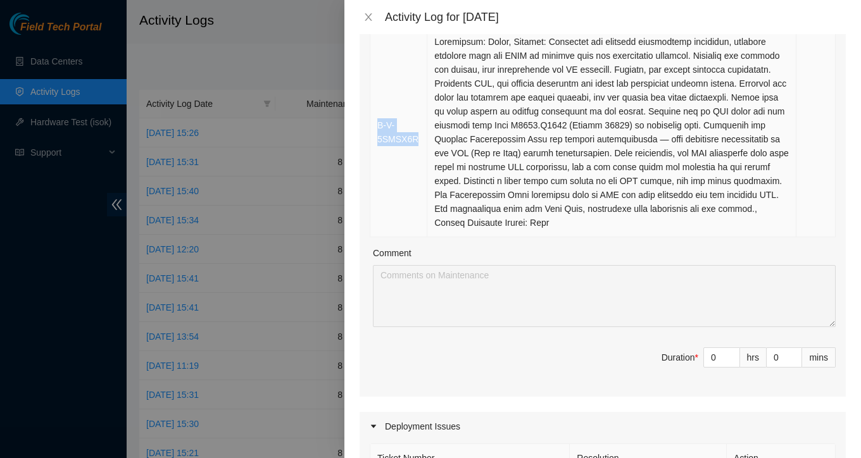
scroll to position [249, 0]
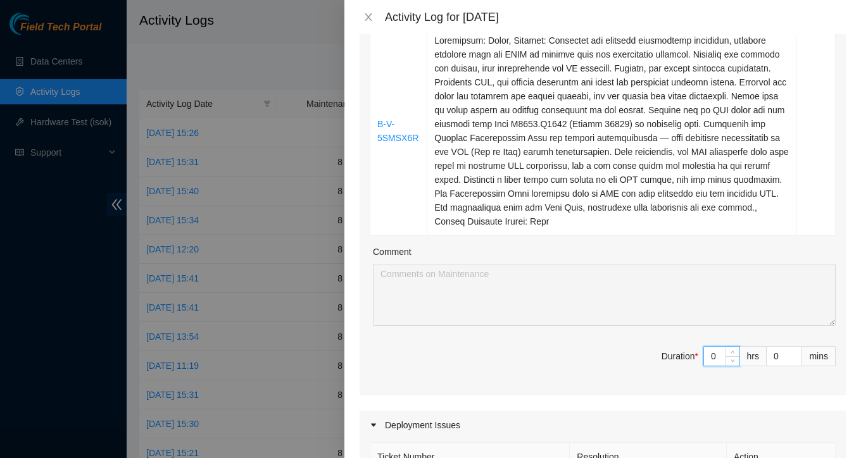
drag, startPoint x: 720, startPoint y: 355, endPoint x: 677, endPoint y: 355, distance: 43.1
click at [677, 355] on span "Duration * 0 hrs 0 mins" at bounding box center [603, 363] width 466 height 35
type input "8"
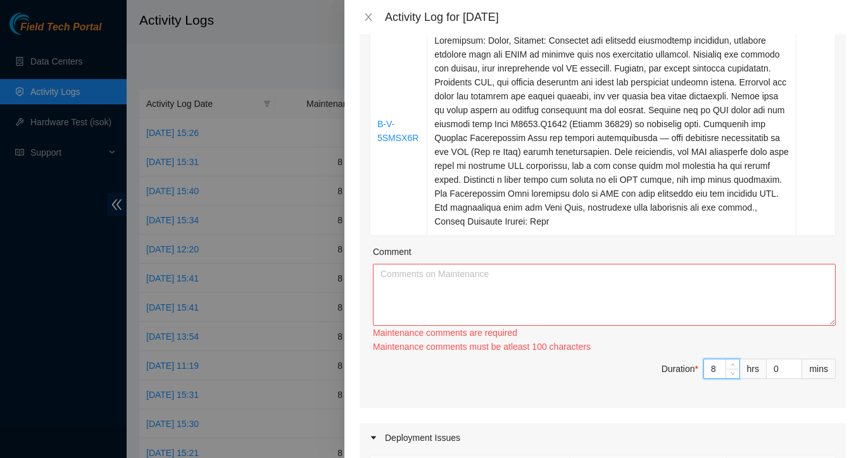
type input "8"
click at [446, 264] on textarea "Comment" at bounding box center [604, 295] width 463 height 62
paste textarea "======================================= 10/13/25 Monday =======================…"
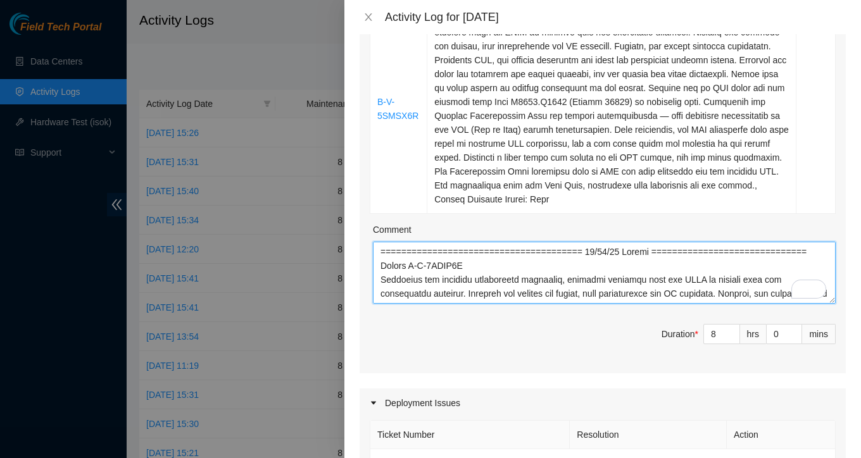
scroll to position [311, 0]
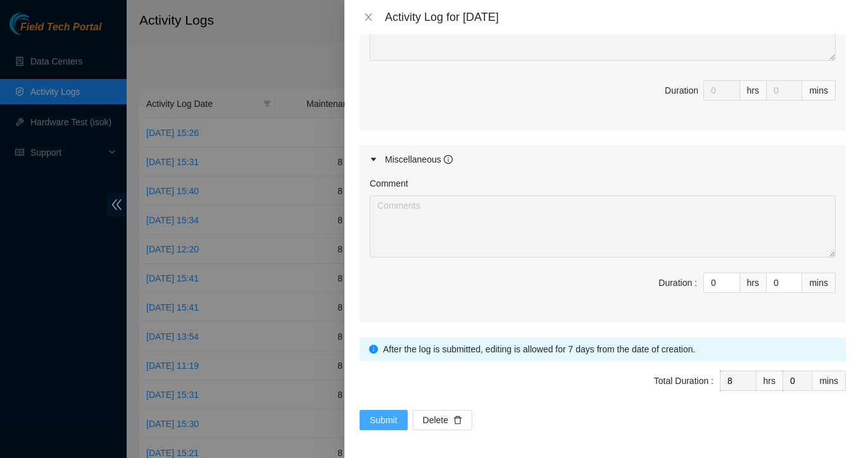
type textarea "======================================= 10/13/25 Monday =======================…"
click at [398, 416] on button "Submit" at bounding box center [384, 420] width 48 height 20
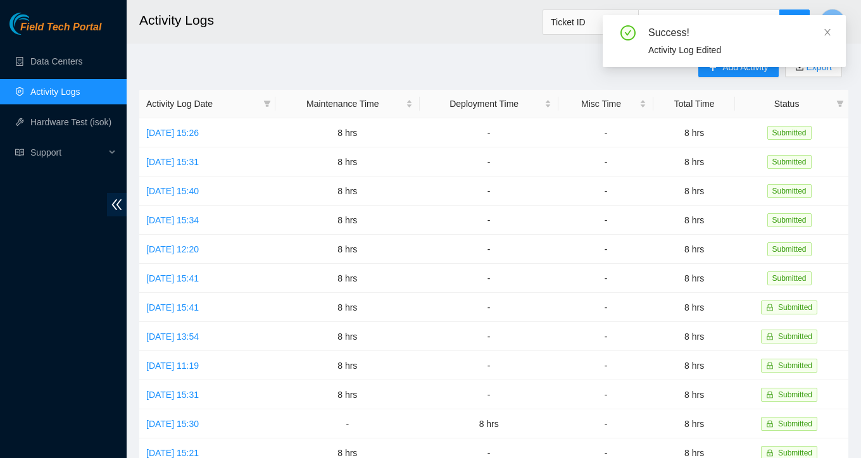
click at [374, 68] on div "Add Activity Export Activity Log Date Maintenance Time Deployment Time Misc Tim…" at bounding box center [493, 399] width 709 height 684
click at [828, 30] on icon "close" at bounding box center [827, 32] width 9 height 9
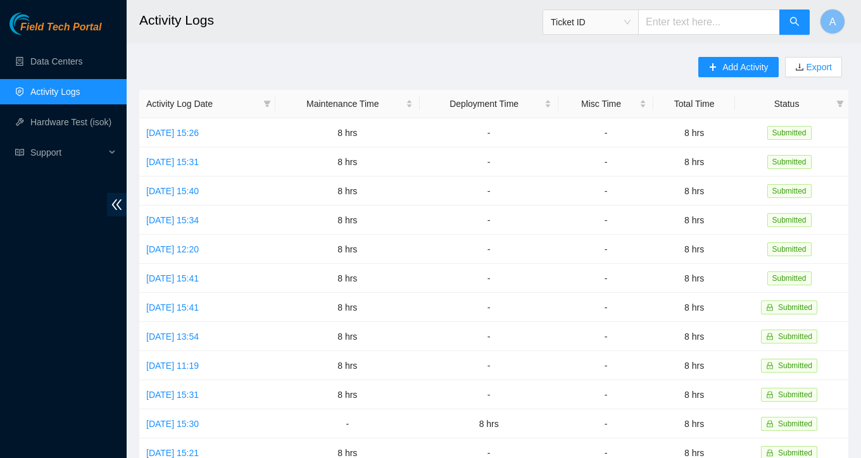
click at [484, 46] on main "Activity Logs Ticket ID A Add Activity Export Activity Log Date Maintenance Tim…" at bounding box center [494, 377] width 734 height 754
